Goal: Understand process/instructions: Learn how to perform a task or action

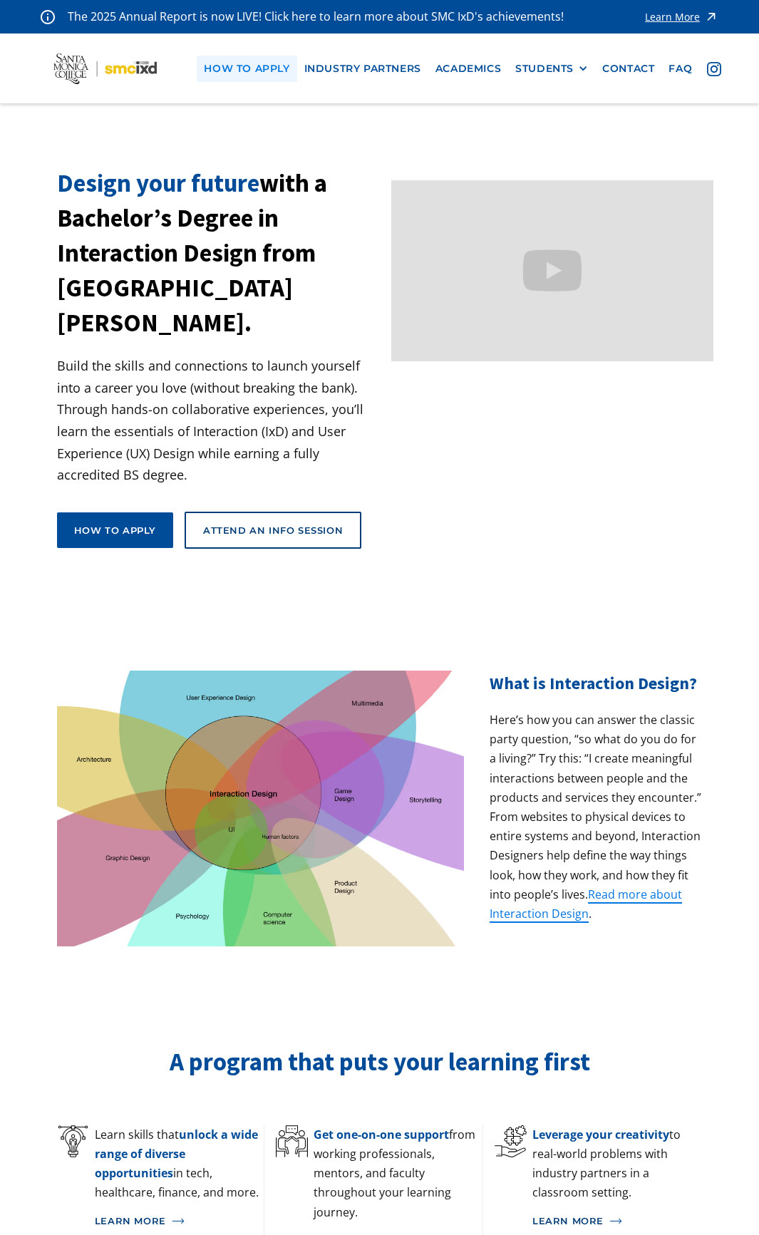
click at [272, 71] on link "how to apply" at bounding box center [247, 69] width 100 height 26
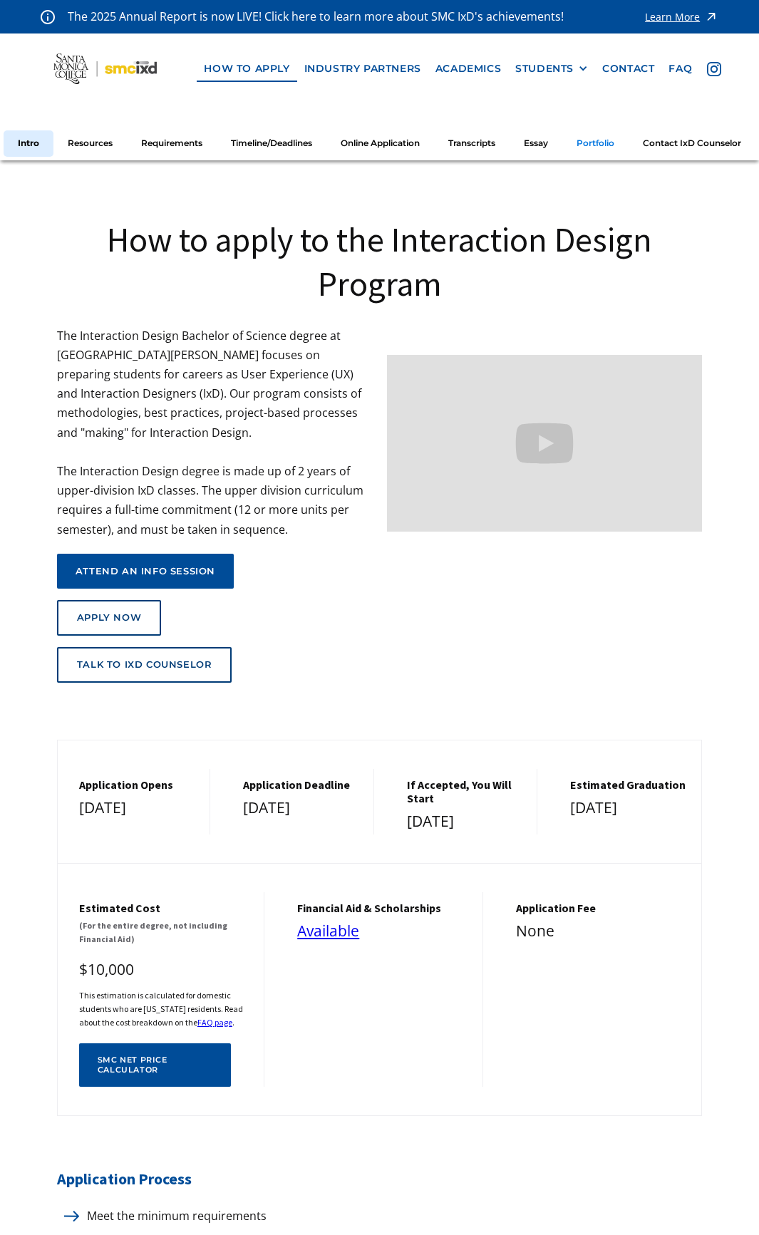
click at [605, 130] on link "Portfolio" at bounding box center [595, 143] width 66 height 26
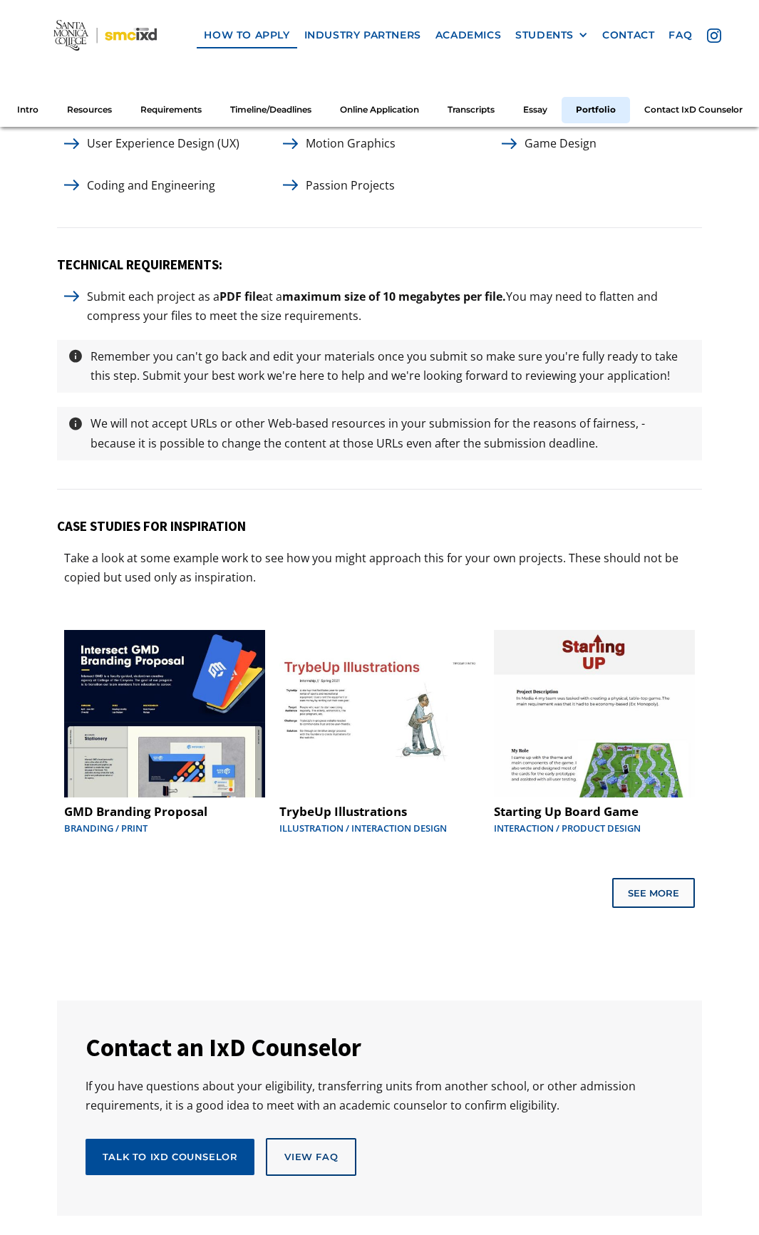
scroll to position [6583, 0]
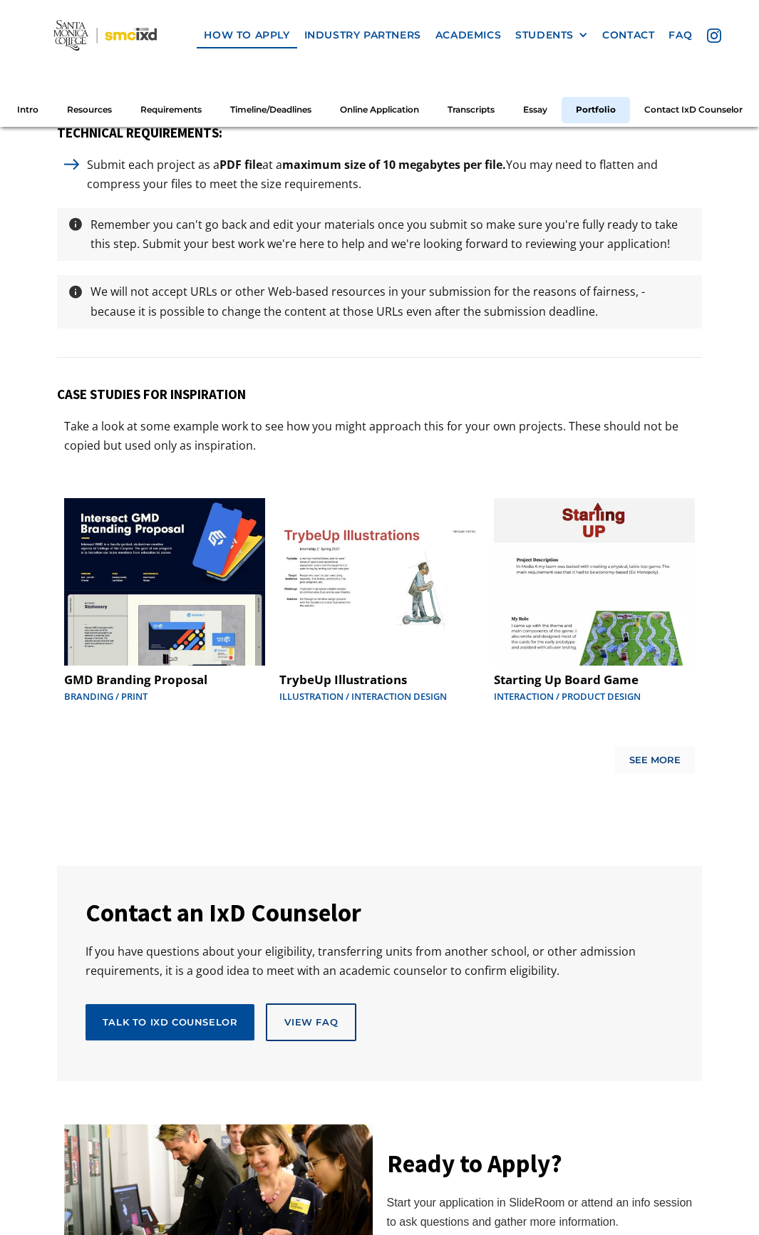
click at [676, 746] on link "See More" at bounding box center [655, 759] width 80 height 27
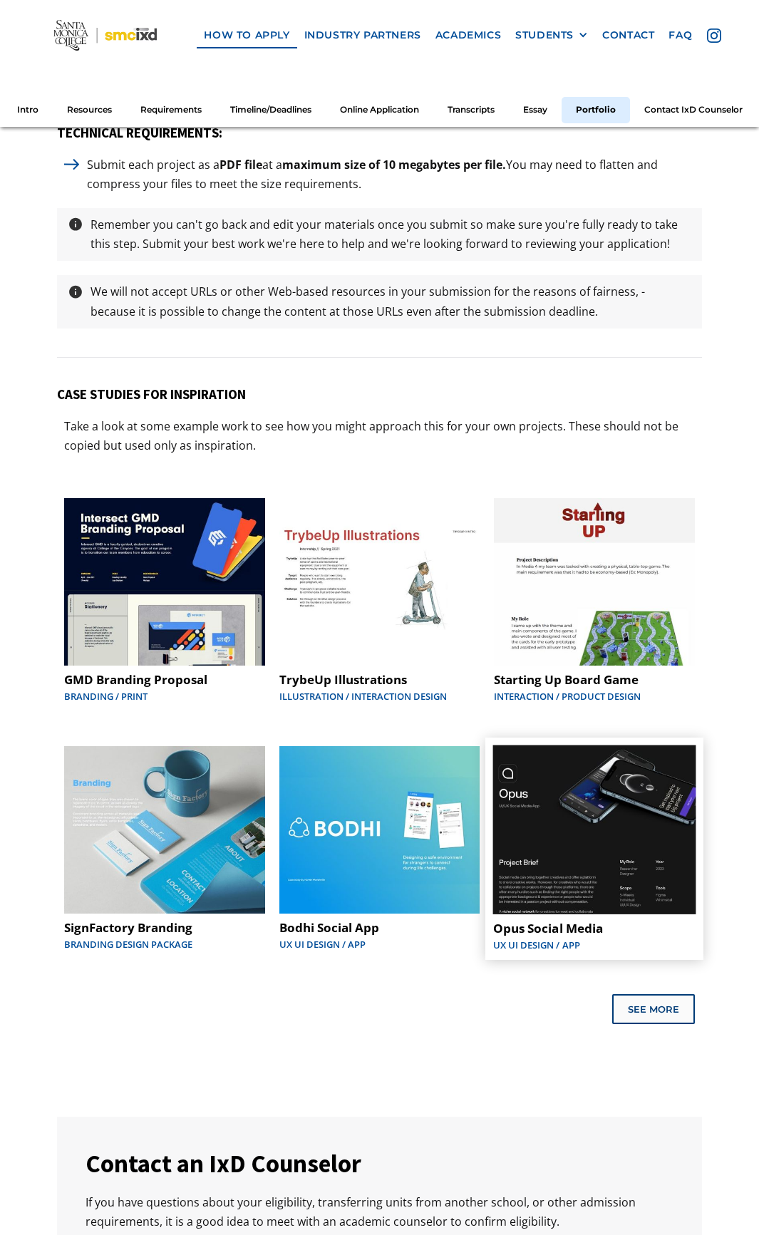
click at [671, 745] on img at bounding box center [594, 829] width 203 height 169
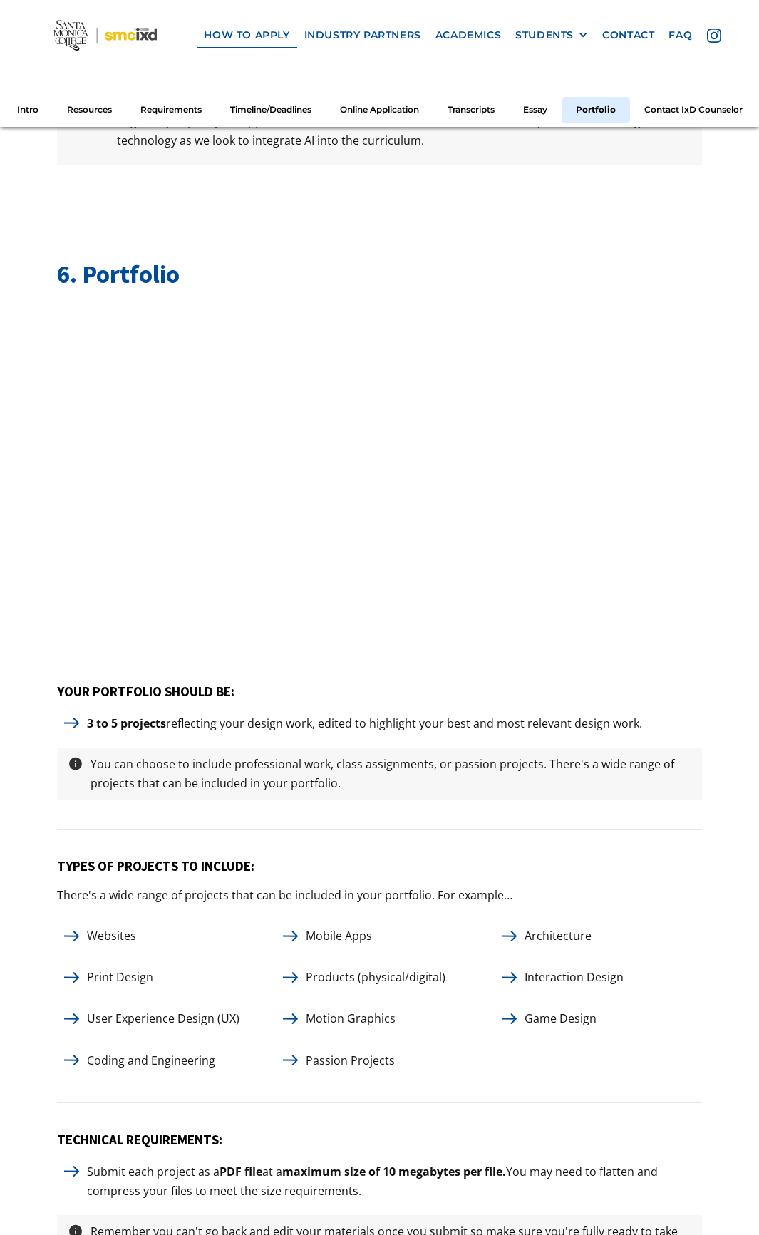
scroll to position [5443, 0]
